Goal: Check status: Check status

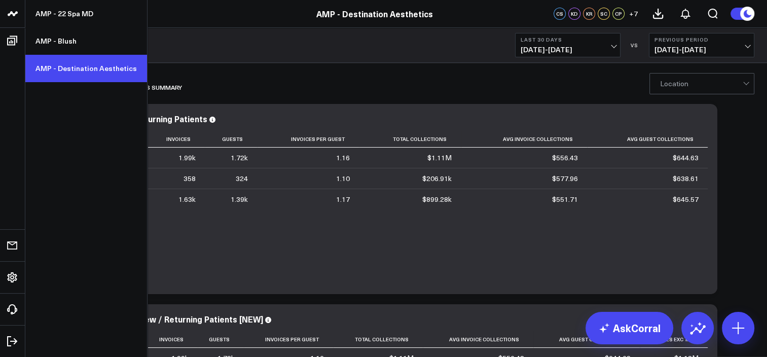
click at [80, 71] on link "AMP - Destination Aesthetics" at bounding box center [86, 68] width 122 height 27
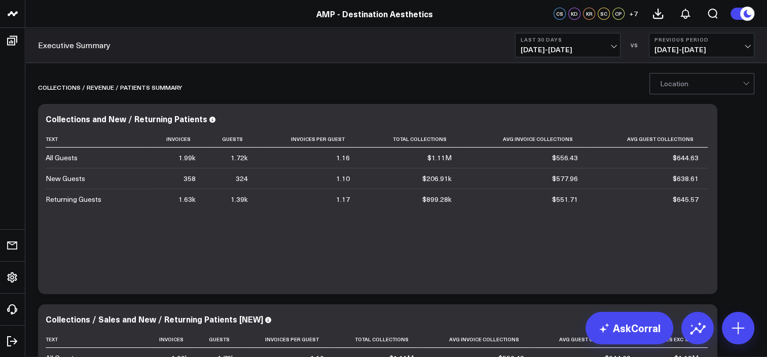
click at [588, 49] on span "07/14/25 - 08/12/25" at bounding box center [568, 50] width 94 height 8
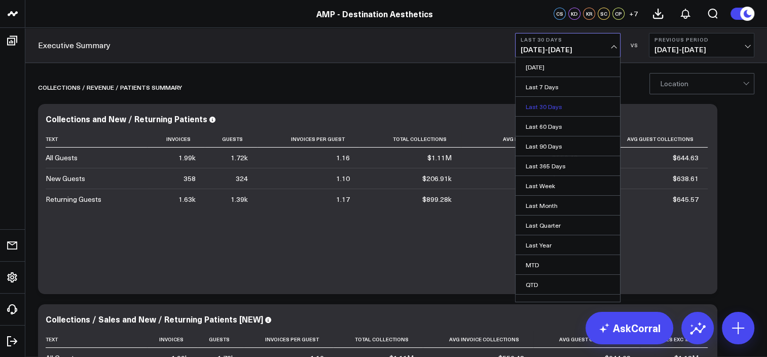
click at [577, 110] on link "Last 30 Days" at bounding box center [568, 106] width 104 height 19
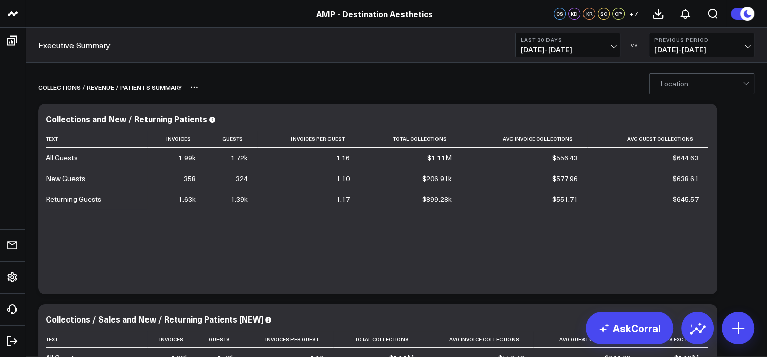
click at [621, 79] on div "Collections / revenue / patients summary" at bounding box center [338, 87] width 600 height 23
click at [593, 49] on span "07/14/25 - 08/12/25" at bounding box center [568, 50] width 94 height 8
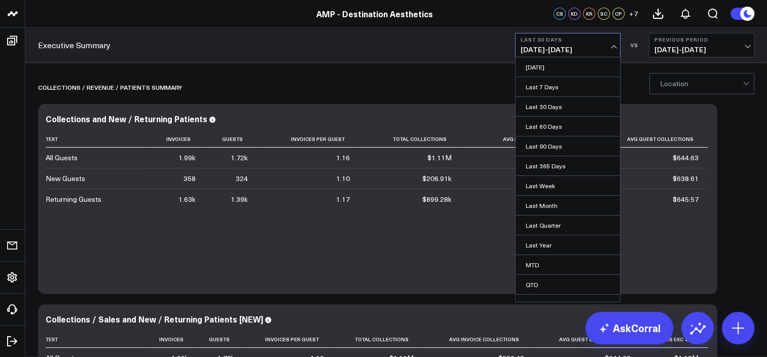
scroll to position [30, 0]
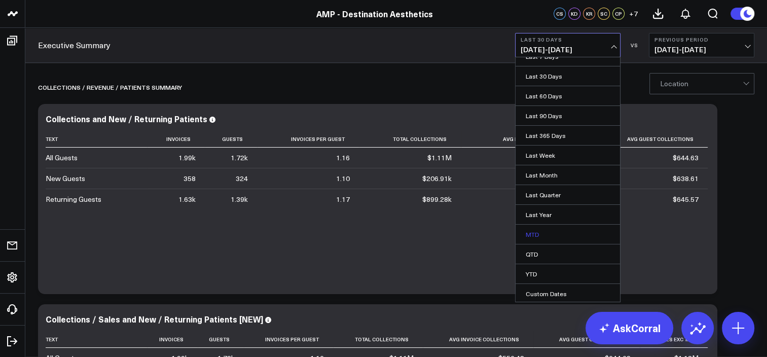
click at [540, 226] on link "MTD" at bounding box center [568, 234] width 104 height 19
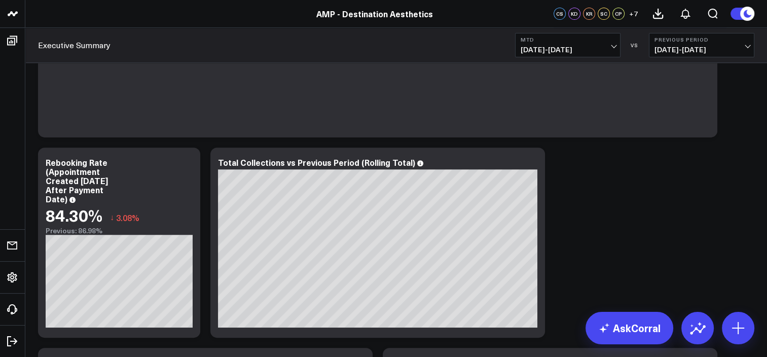
scroll to position [373, 0]
